Goal: Transaction & Acquisition: Purchase product/service

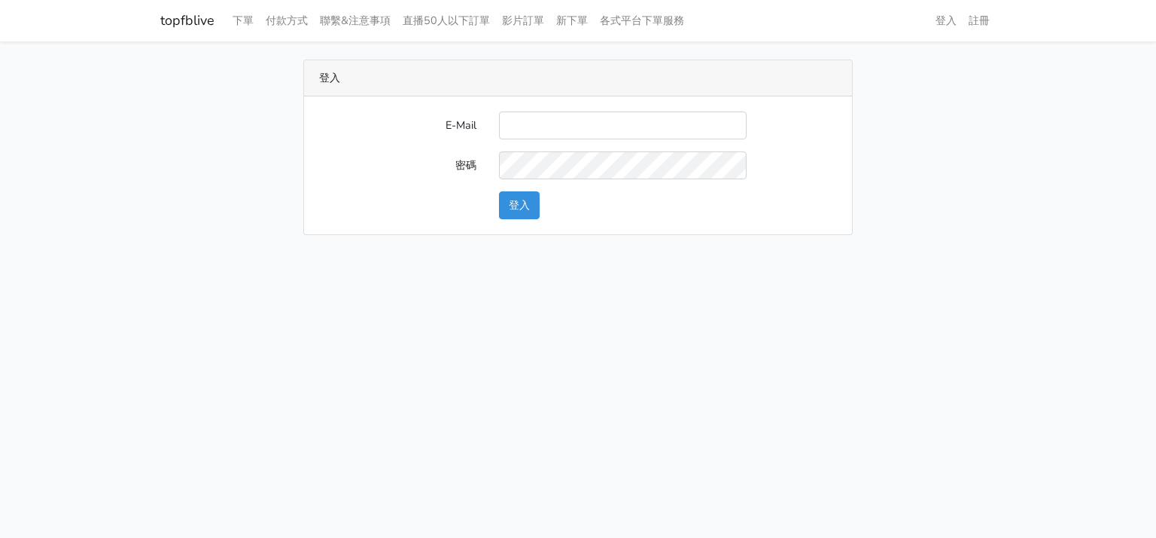
click at [643, 115] on input "E-Mail" at bounding box center [623, 125] width 248 height 28
click at [552, 120] on input "E-Mail" at bounding box center [623, 125] width 248 height 28
type input "will@popola.co"
click at [528, 210] on button "登入" at bounding box center [519, 205] width 41 height 28
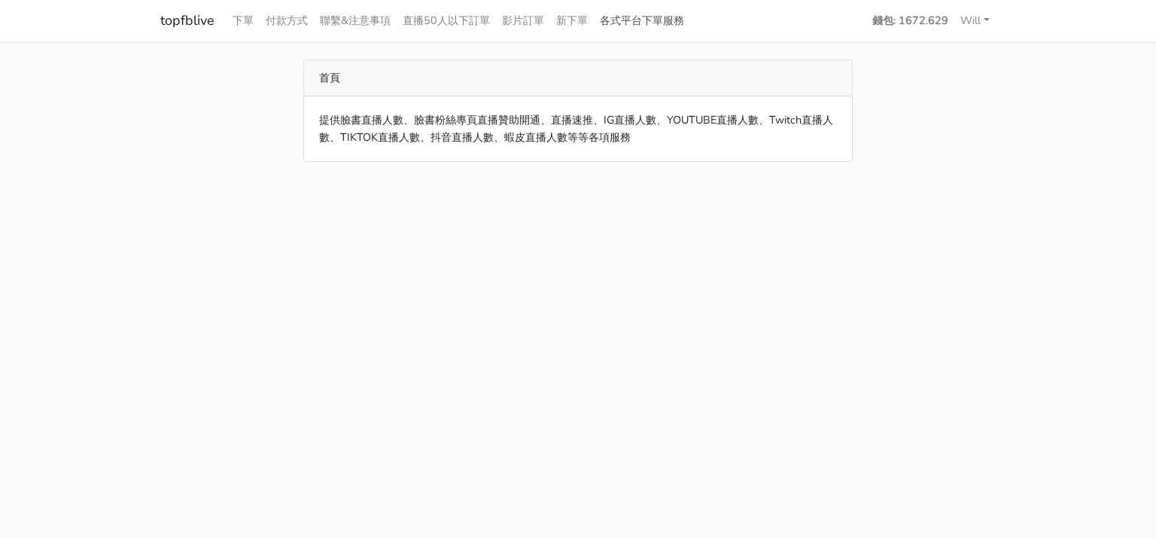
click at [656, 14] on link "各式平台下單服務" at bounding box center [642, 20] width 96 height 29
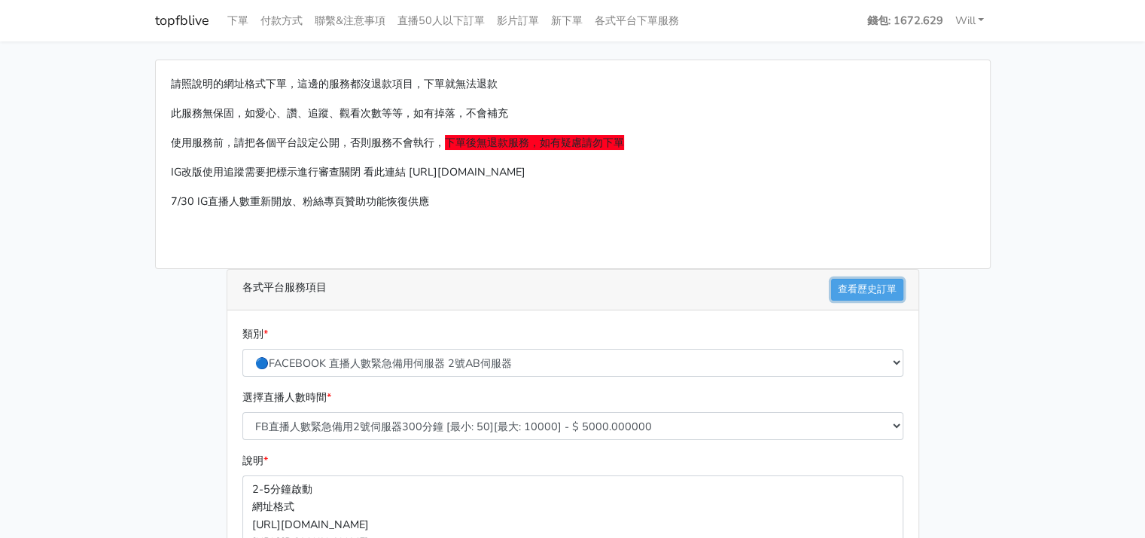
click at [864, 281] on link "查看歷史訂單" at bounding box center [867, 290] width 72 height 22
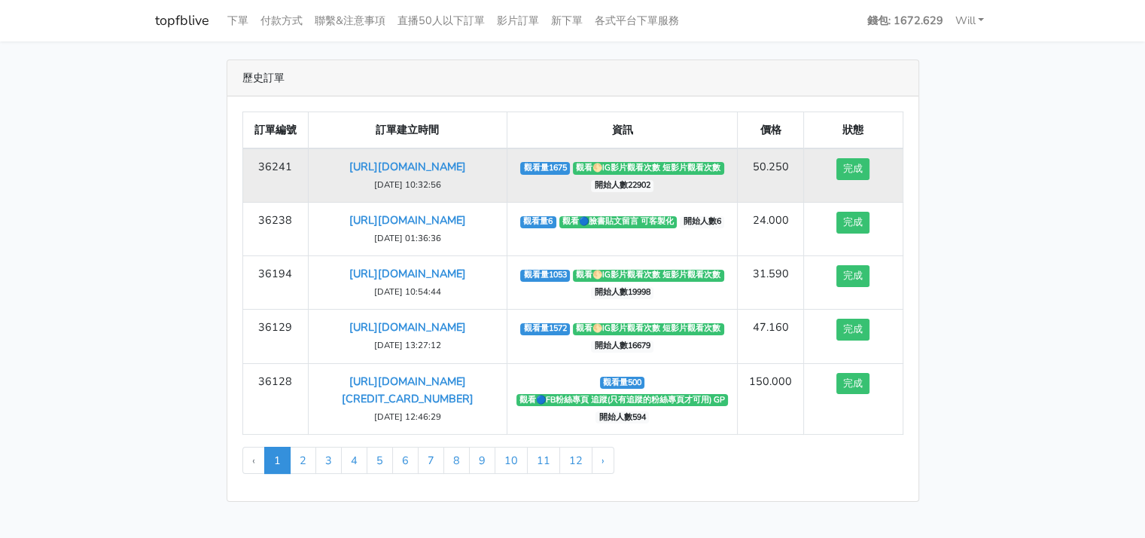
drag, startPoint x: 484, startPoint y: 197, endPoint x: 310, endPoint y: 164, distance: 177.0
click at [310, 164] on td "https://www.instagram.com/reel/DOLKVddjzz0/?igsh=aHN0NzF5bnU0NHdl 2025-09-18 10…" at bounding box center [408, 175] width 198 height 54
copy link "https://www.instagram.com/reel/DOLKVddjzz0/?igsh=aHN0NzF5bnU0NHdl"
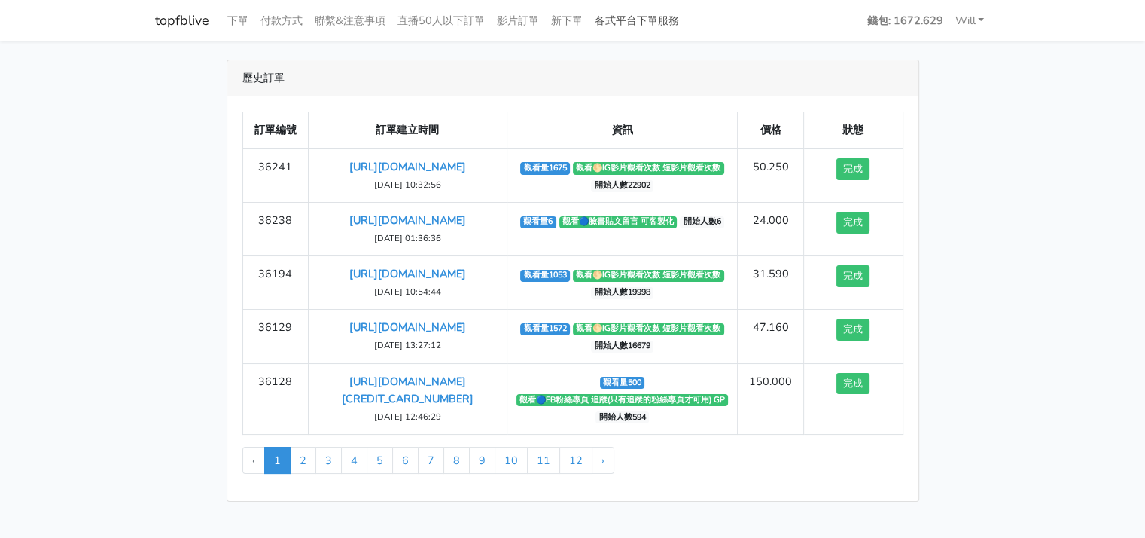
click at [638, 20] on link "各式平台下單服務" at bounding box center [637, 20] width 96 height 29
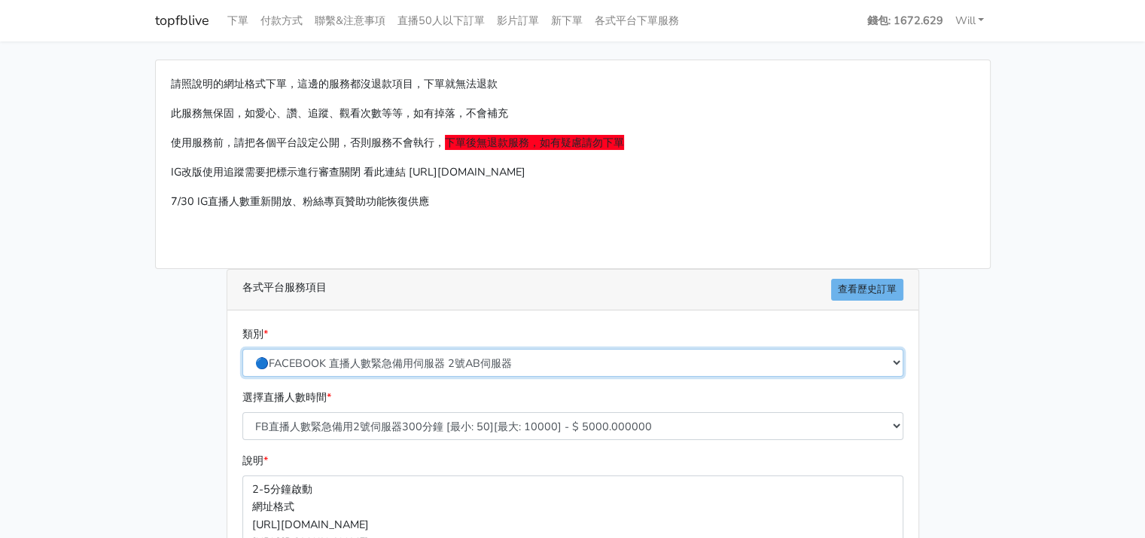
click at [519, 359] on select "🔵FACEBOOK 直播人數緊急備用伺服器 2號AB伺服器 🔵FACEBOOK 網軍專用貼文留言 安全保密 🔵9/30 FACEBOOK 直播人數緩慢進場緩慢…" at bounding box center [572, 363] width 661 height 28
select select "🌕IG 愛心 粉絲追蹤 影片觀看次數 短影片觀看次數"
click at [242, 349] on select "🔵FACEBOOK 直播人數緊急備用伺服器 2號AB伺服器 🔵FACEBOOK 網軍專用貼文留言 安全保密 🔵9/30 FACEBOOK 直播人數緩慢進場緩慢…" at bounding box center [572, 363] width 661 height 28
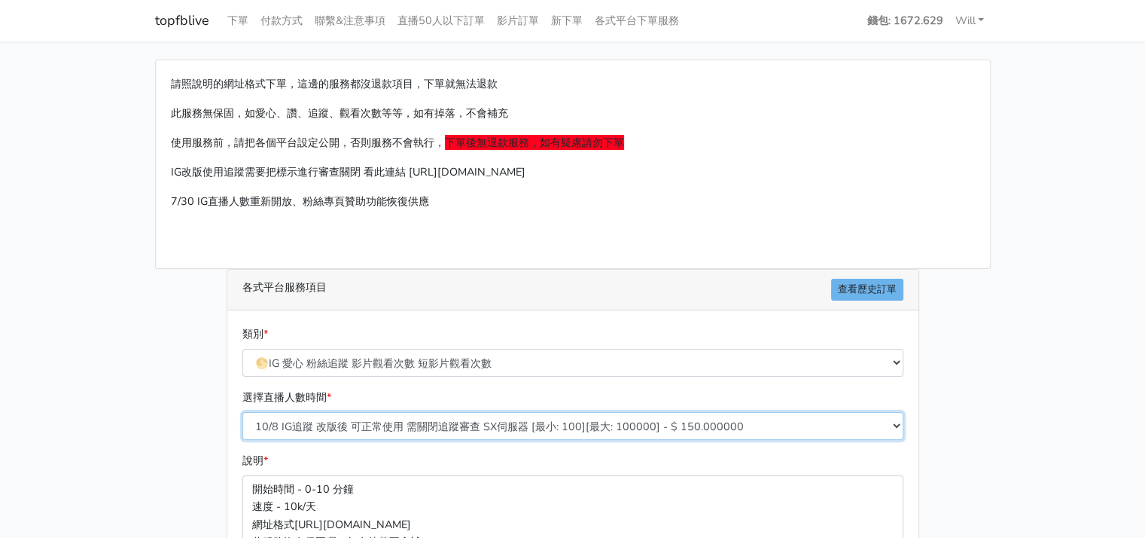
click at [446, 434] on select "10/8 IG追蹤 改版後 可正常使用 需關閉追蹤審查 SX伺服器 [最小: 100][最大: 100000] - $ 150.000000 IG貼文留言 J…" at bounding box center [572, 426] width 661 height 28
select select "630"
click at [242, 412] on select "10/8 IG追蹤 改版後 可正常使用 需關閉追蹤審查 SX伺服器 [最小: 100][最大: 100000] - $ 150.000000 IG貼文留言 J…" at bounding box center [572, 426] width 661 height 28
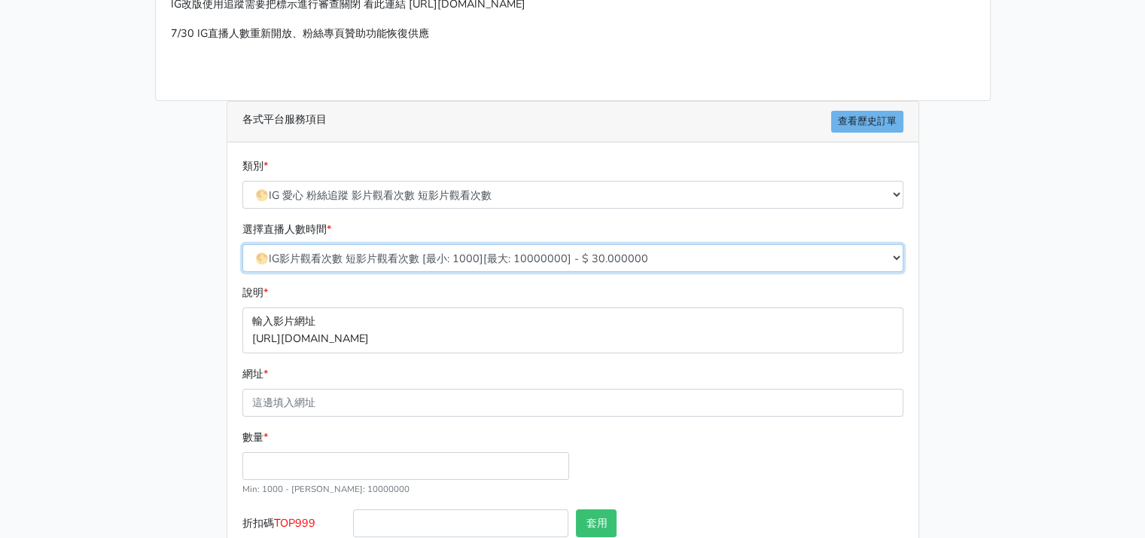
scroll to position [226, 0]
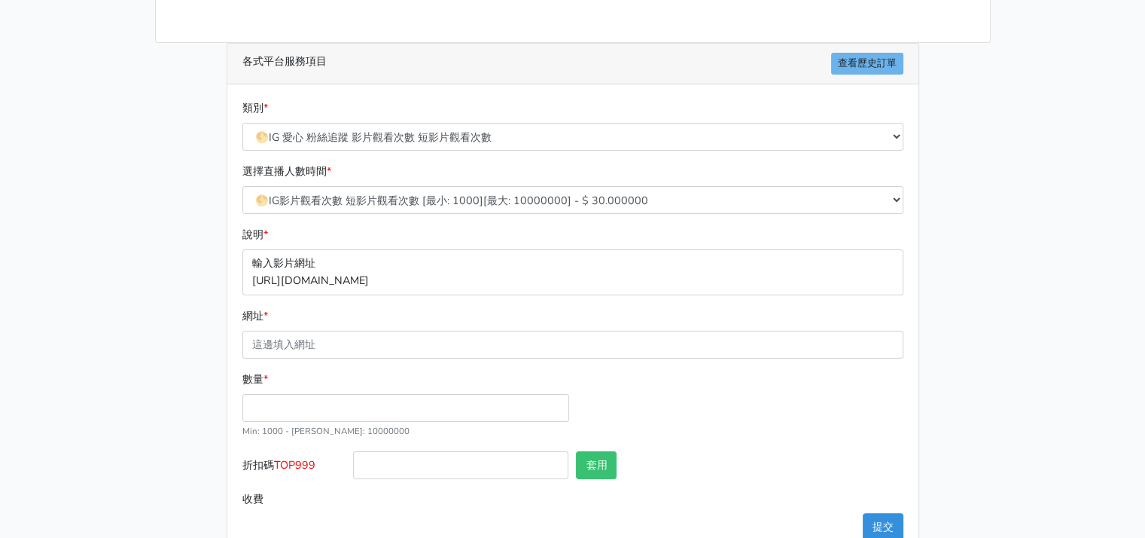
click at [389, 276] on p "輸入影片網址 https://www.instagram.com/reel/DEBJDLB/" at bounding box center [572, 271] width 661 height 45
click at [377, 349] on input "網址 *" at bounding box center [572, 344] width 661 height 28
paste input "https://www.instagram.com/reel/DOLKVddjzz0/?igsh=aHN0NzF5bnU0NHdl"
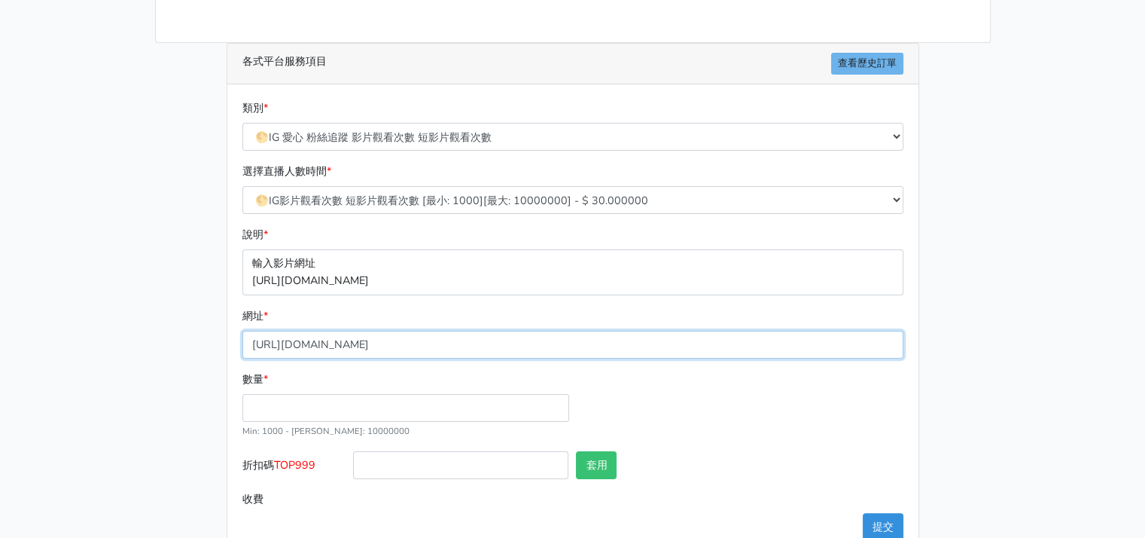
type input "https://www.instagram.com/reel/DOLKVddjzz0/?igsh=aHN0NzF5bnU0NHdl"
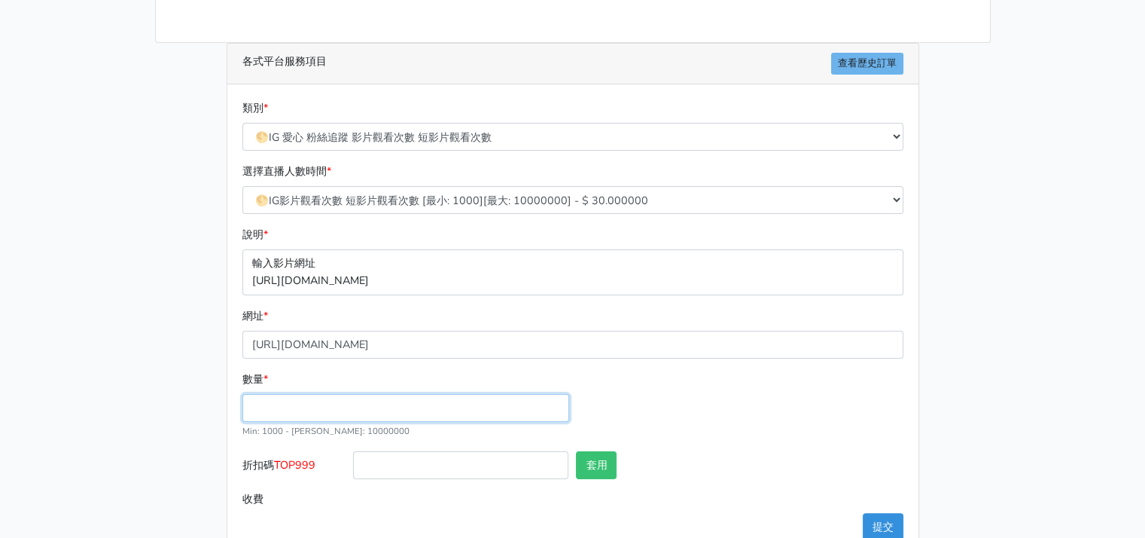
click at [336, 410] on input "數量 *" at bounding box center [405, 408] width 327 height 28
drag, startPoint x: 336, startPoint y: 410, endPoint x: 274, endPoint y: 409, distance: 61.8
click at [274, 409] on input "1100" at bounding box center [405, 408] width 327 height 28
type input "1108"
type input "33.240"
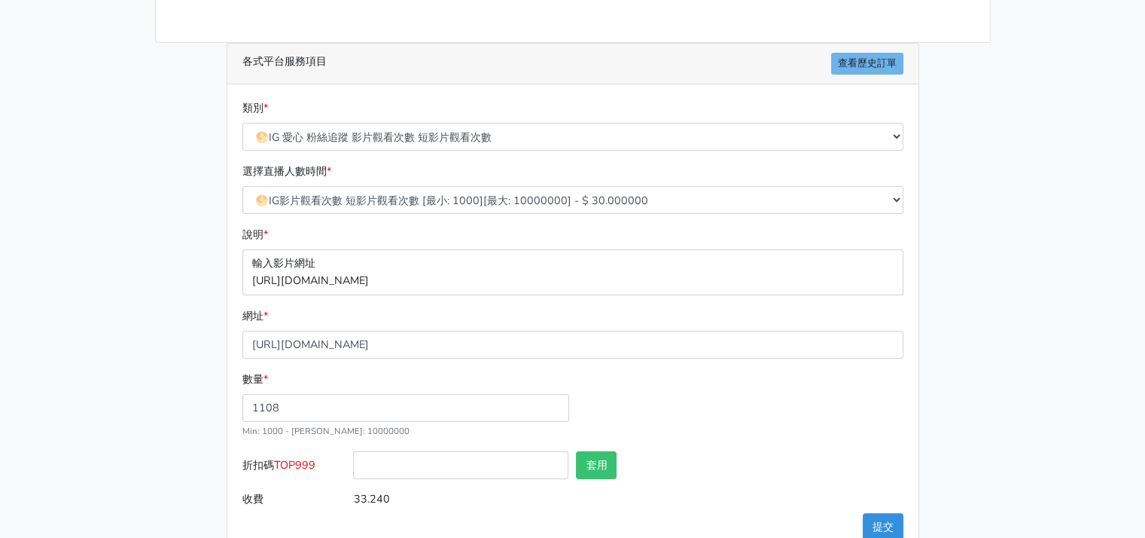
click at [151, 406] on div "請照說明的網址格式下單，這邊的服務都沒退款項目，下單就無法退款 此服務無保固，如愛心、讚、追蹤、觀看次數等等，如有掉落，不會補充 使用服務前，請把各個平台設定…" at bounding box center [573, 195] width 858 height 723
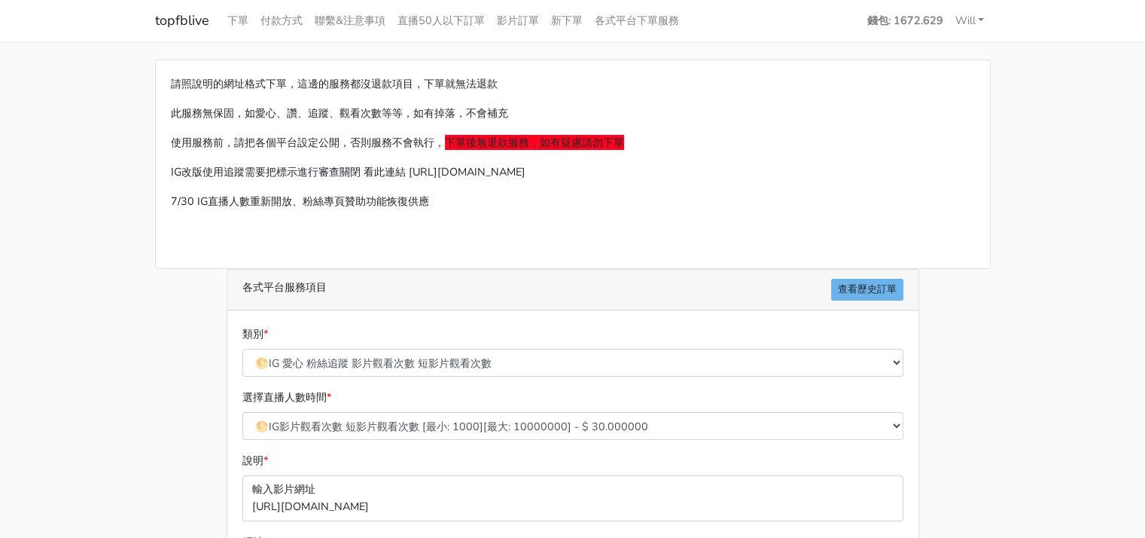
scroll to position [260, 0]
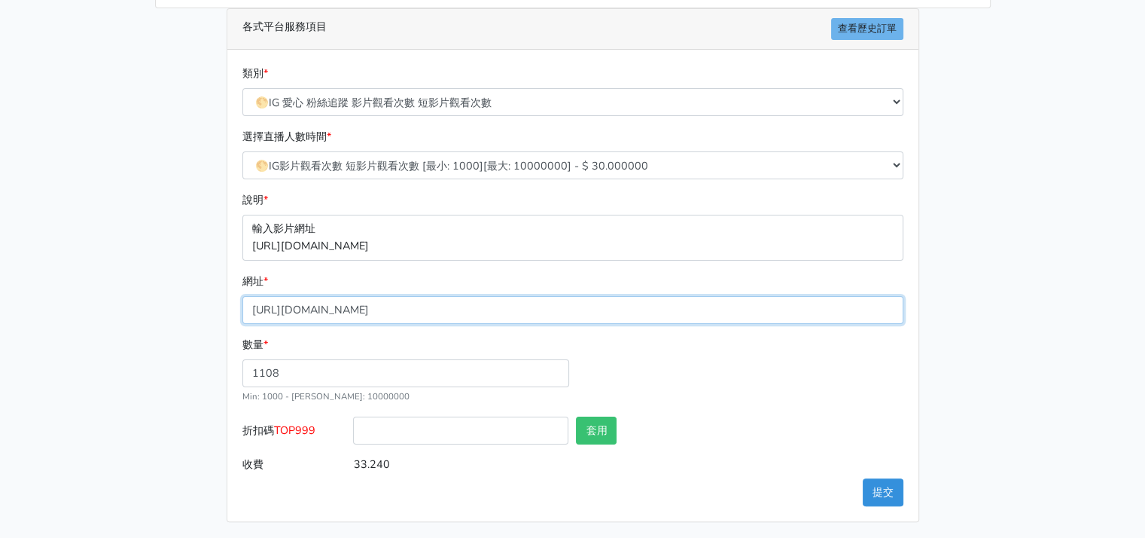
click at [591, 312] on input "https://www.instagram.com/reel/DOLKVddjzz0/?igsh=aHN0NzF5bnU0NHdl" at bounding box center [572, 310] width 661 height 28
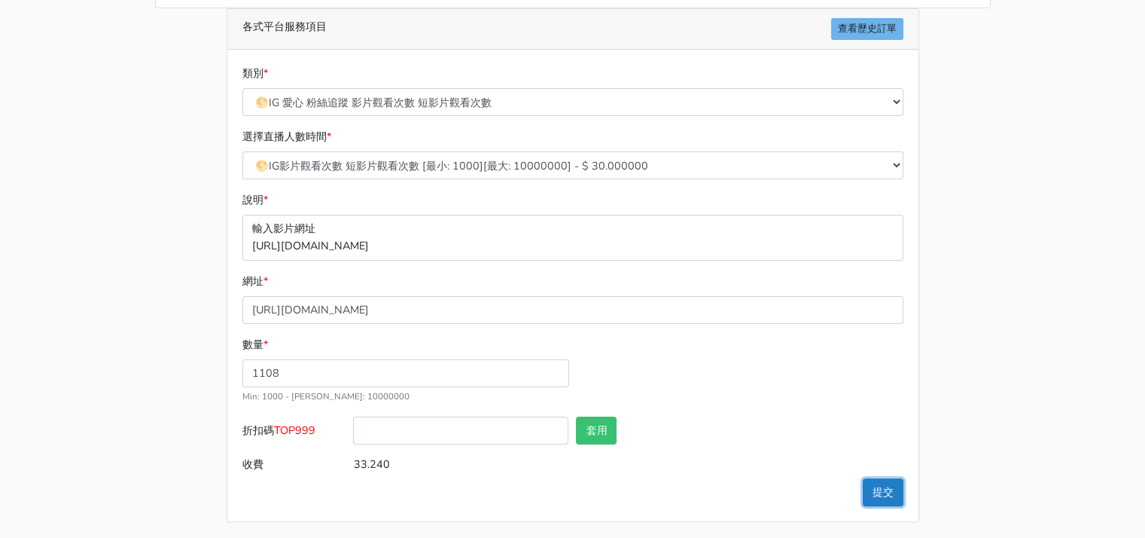
click at [879, 483] on button "提交" at bounding box center [883, 492] width 41 height 28
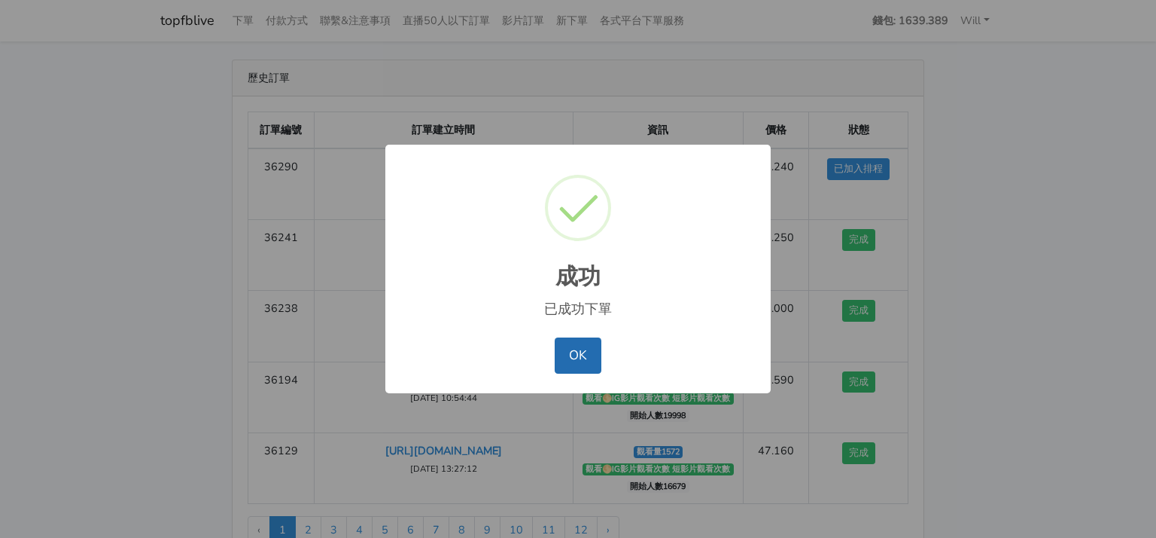
drag, startPoint x: 580, startPoint y: 351, endPoint x: 688, endPoint y: 359, distance: 108.0
click at [580, 352] on button "OK" at bounding box center [578, 355] width 46 height 36
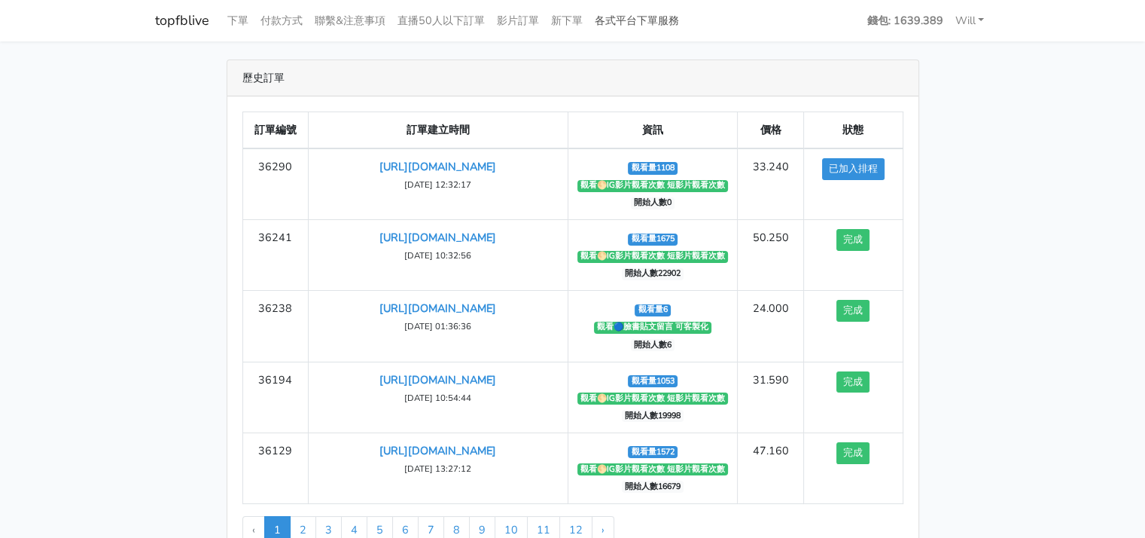
click at [675, 29] on link "各式平台下單服務" at bounding box center [637, 20] width 96 height 29
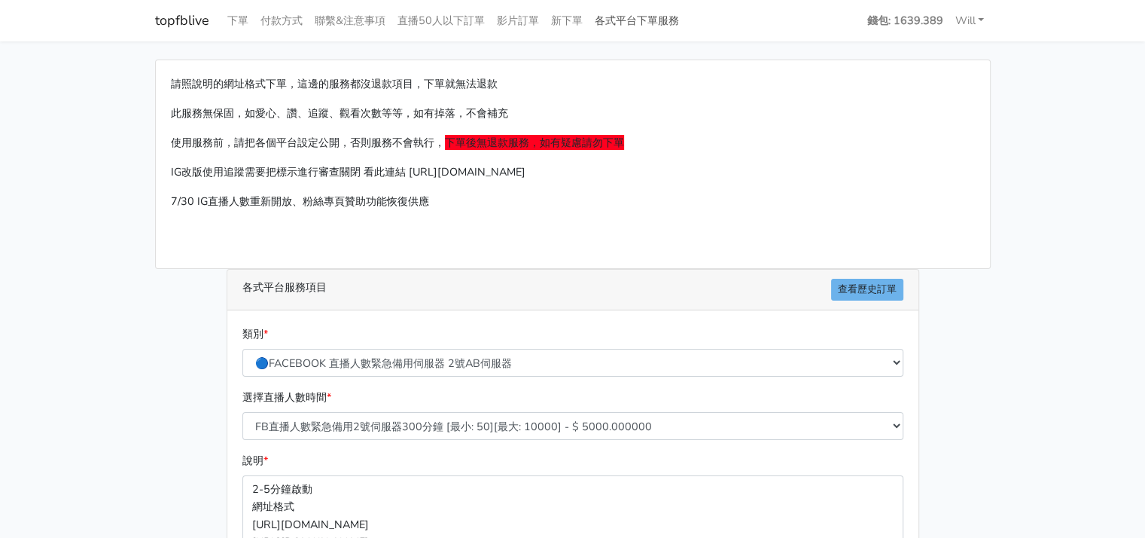
click at [653, 17] on link "各式平台下單服務" at bounding box center [637, 20] width 96 height 29
click at [114, 391] on main "請照說明的網址格式下單，這邊的服務都沒退款項目，下單就無法退款 此服務無保固，如愛心、讚、追蹤、觀看次數等等，如有掉落，不會補充 使用服務前，請把各個平台設定…" at bounding box center [572, 446] width 1145 height 811
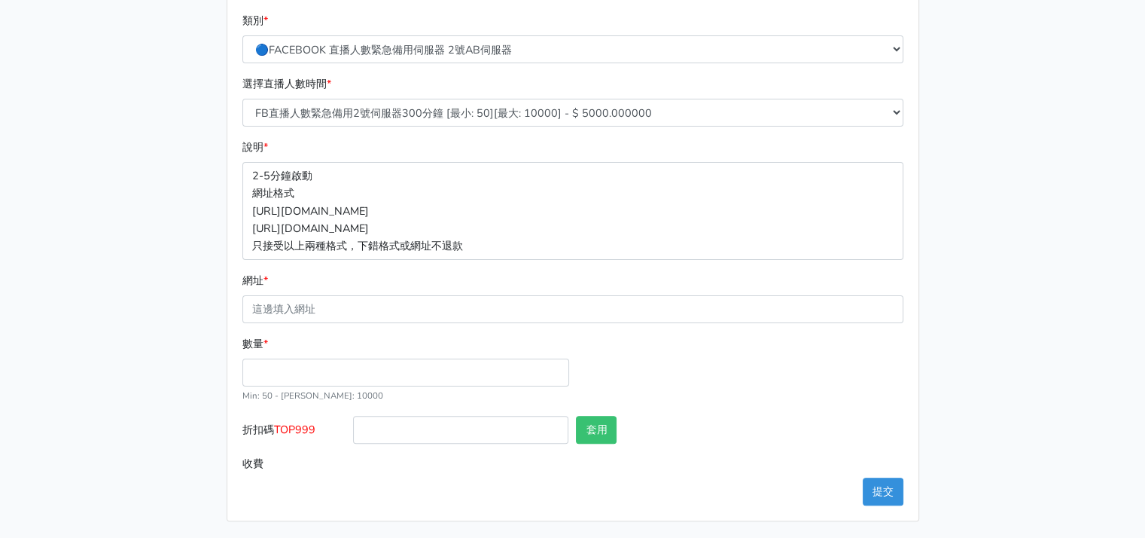
scroll to position [87, 0]
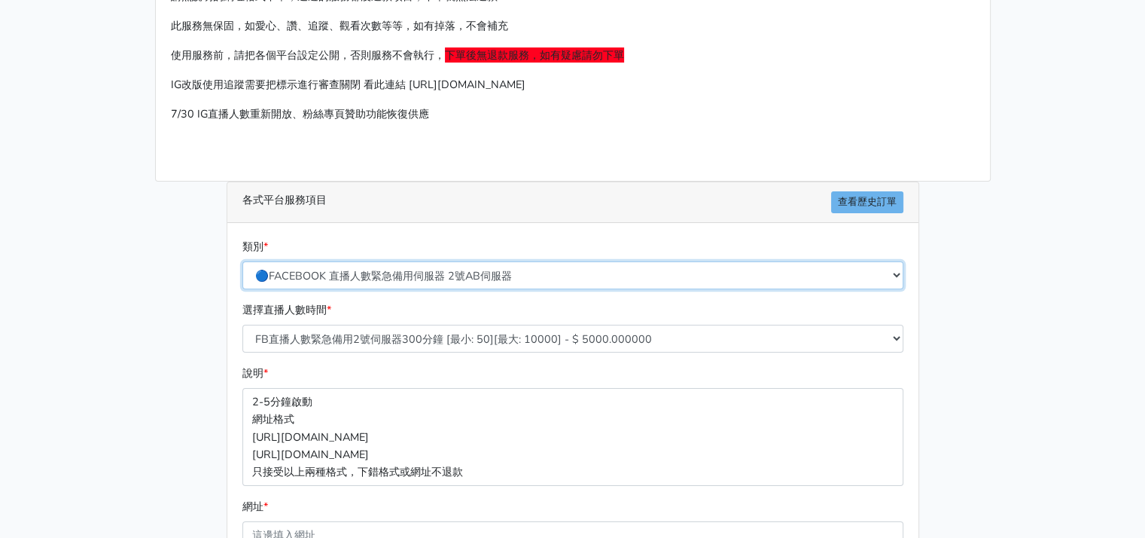
click at [550, 279] on select "🔵FACEBOOK 直播人數緊急備用伺服器 2號AB伺服器 🔵FACEBOOK 網軍專用貼文留言 安全保密 🔵9/30 FACEBOOK 直播人數緩慢進場緩慢…" at bounding box center [572, 275] width 661 height 28
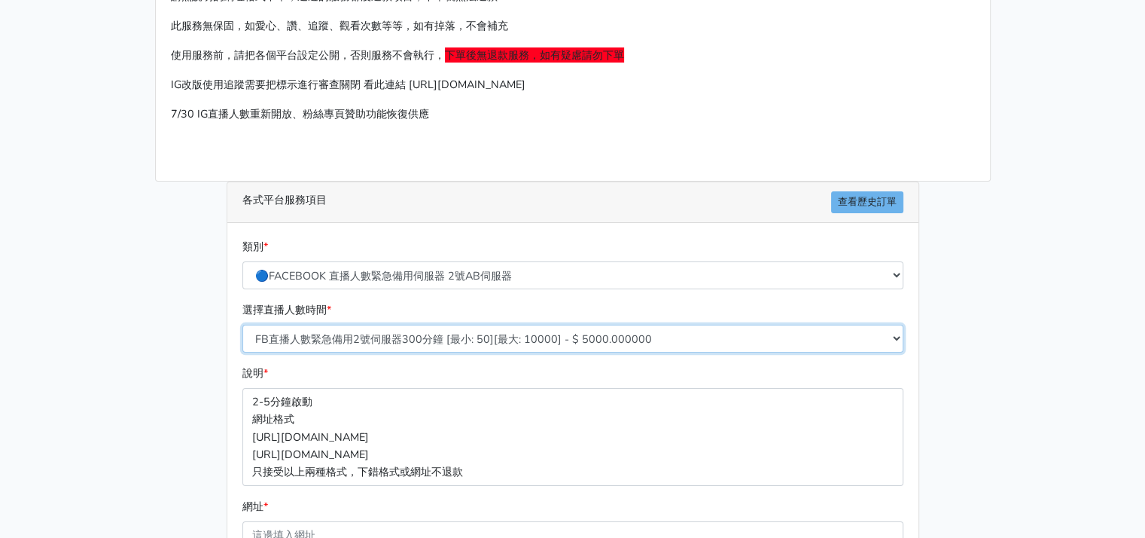
click at [638, 327] on select "FB直播人數緊急備用2號伺服器300分鐘 [最小: 50][最大: 10000] - $ 5000.000000 FB直播人數緊急備用2號伺服器60分鐘 [最…" at bounding box center [572, 338] width 661 height 28
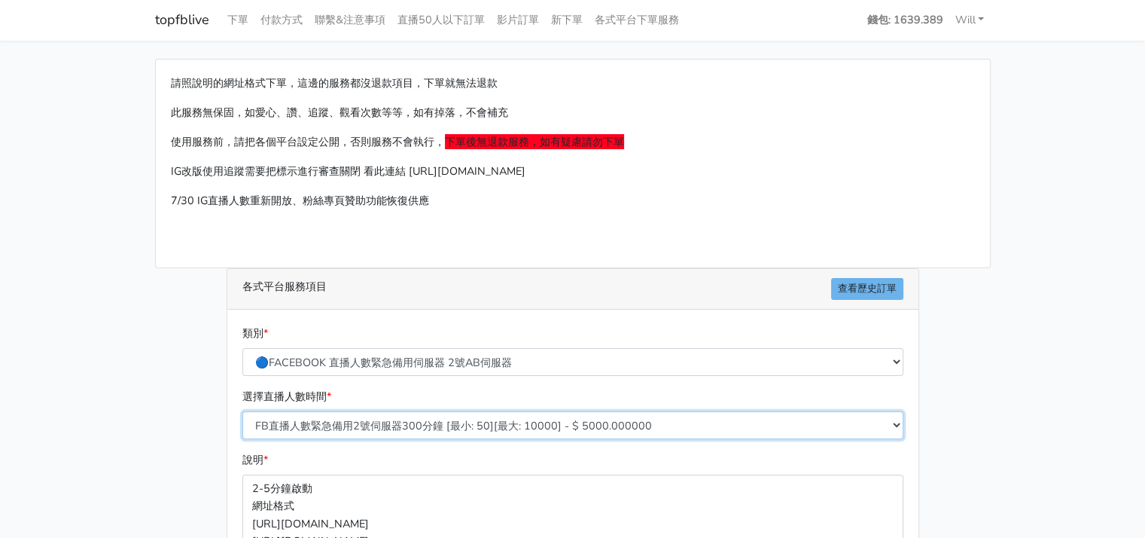
scroll to position [0, 0]
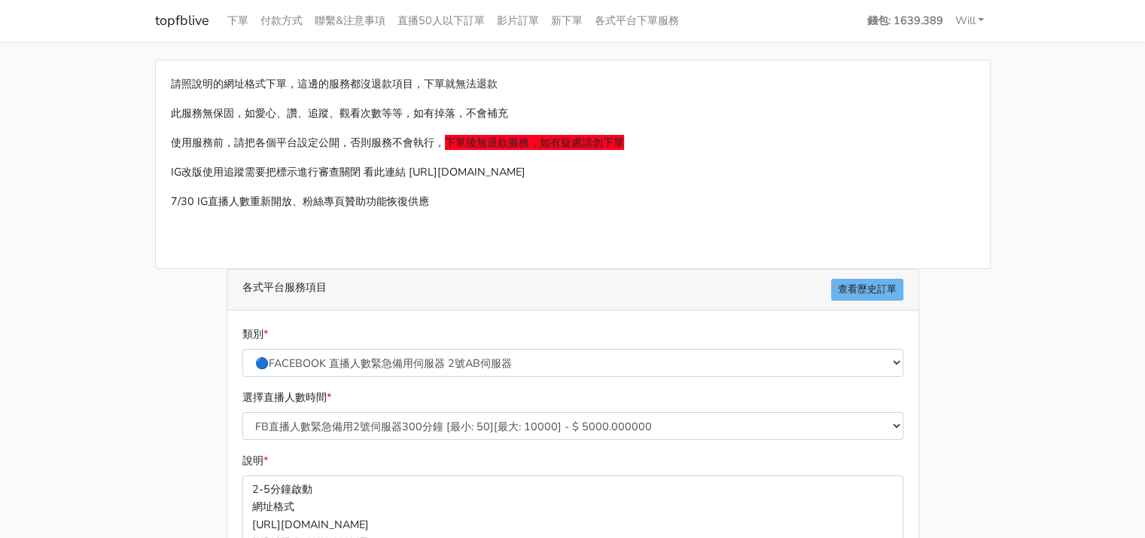
click at [485, 376] on div "類別 * 🔵FACEBOOK 直播人數緊急備用伺服器 2號AB伺服器 🔵FACEBOOK 網軍專用貼文留言 安全保密 🔵9/30 FACEBOOK 直播人數緩…" at bounding box center [573, 356] width 669 height 63
click at [507, 364] on select "🔵FACEBOOK 直播人數緊急備用伺服器 2號AB伺服器 🔵FACEBOOK 網軍專用貼文留言 安全保密 🔵9/30 FACEBOOK 直播人數緩慢進場緩慢…" at bounding box center [572, 363] width 661 height 28
click at [114, 316] on main "請照說明的網址格式下單，這邊的服務都沒退款項目，下單就無法退款 此服務無保固，如愛心、讚、追蹤、觀看次數等等，如有掉落，不會補充 使用服務前，請把各個平台設定…" at bounding box center [572, 446] width 1145 height 811
click at [678, 20] on link "各式平台下單服務" at bounding box center [637, 20] width 96 height 29
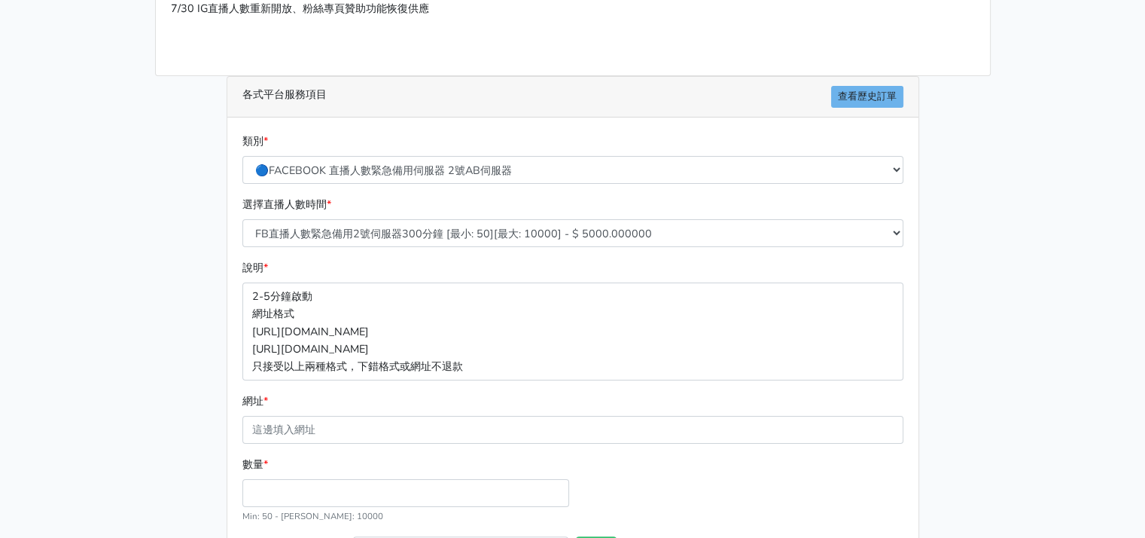
scroll to position [313, 0]
